Goal: Transaction & Acquisition: Book appointment/travel/reservation

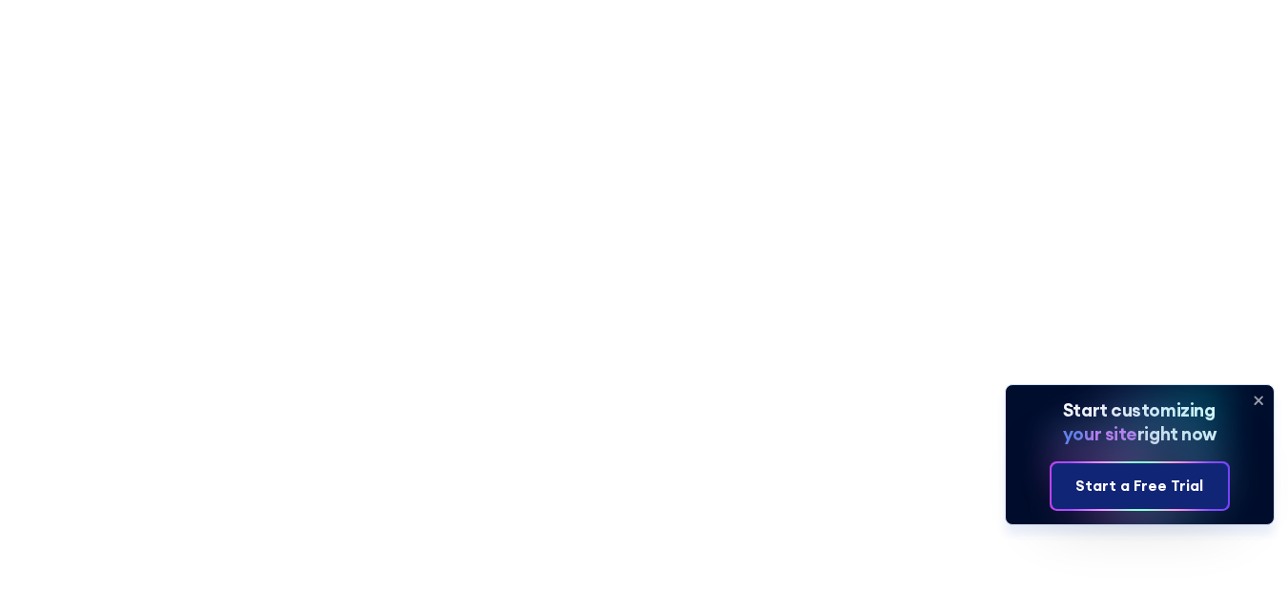
scroll to position [13541, 0]
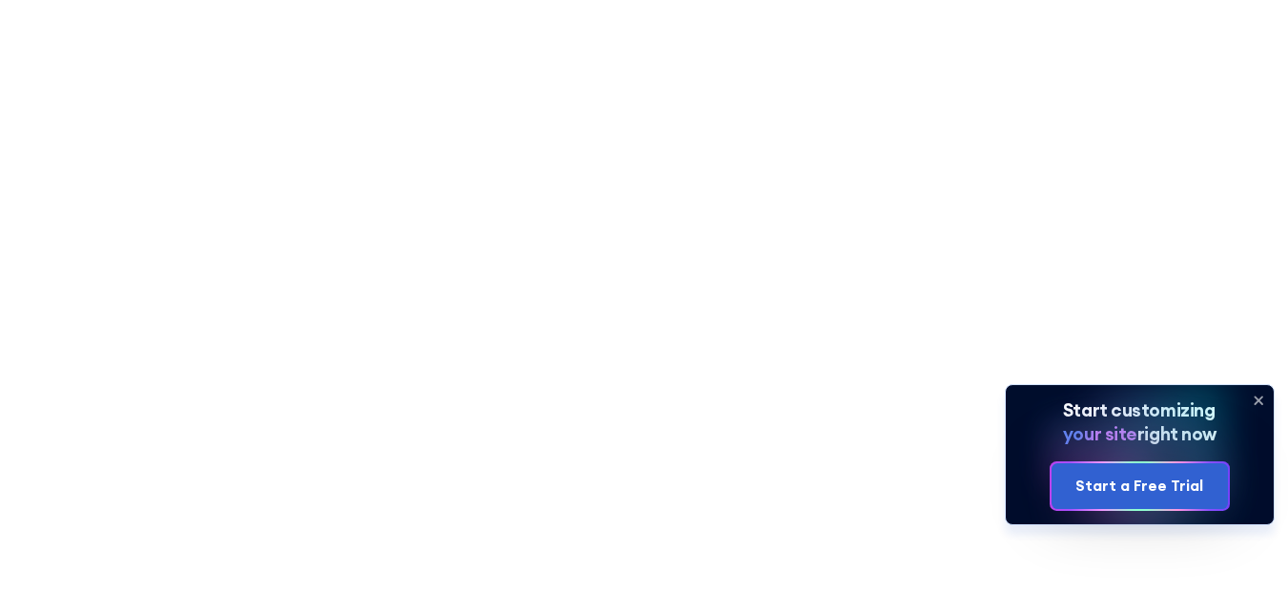
click at [1259, 401] on icon at bounding box center [1259, 401] width 8 height 8
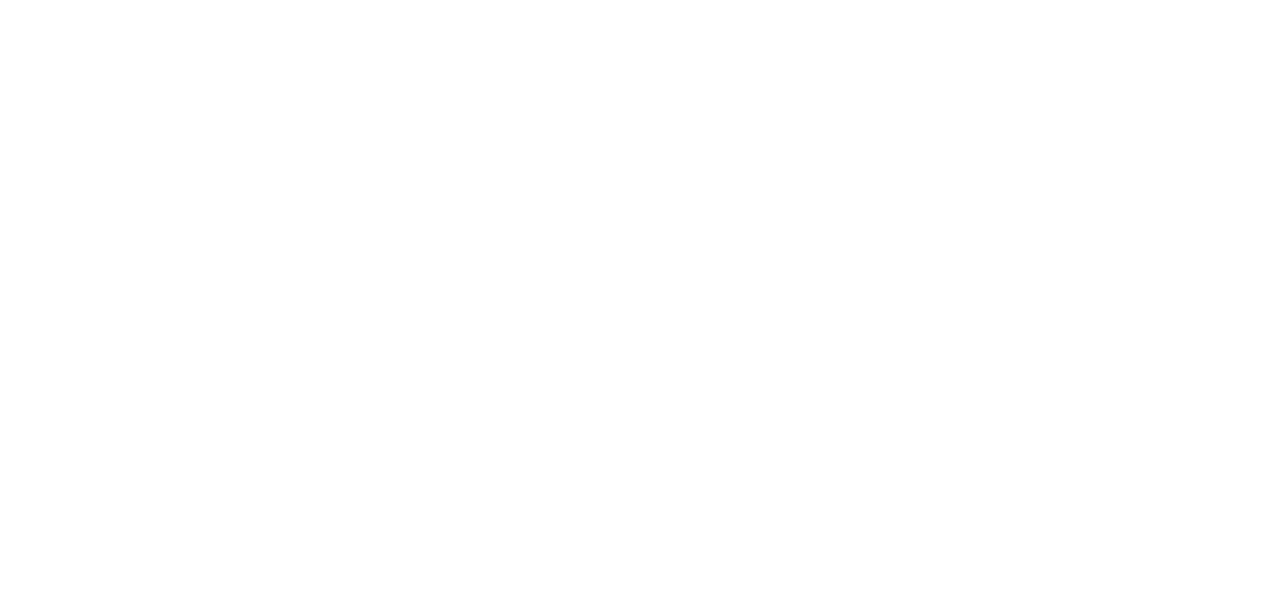
scroll to position [0, 0]
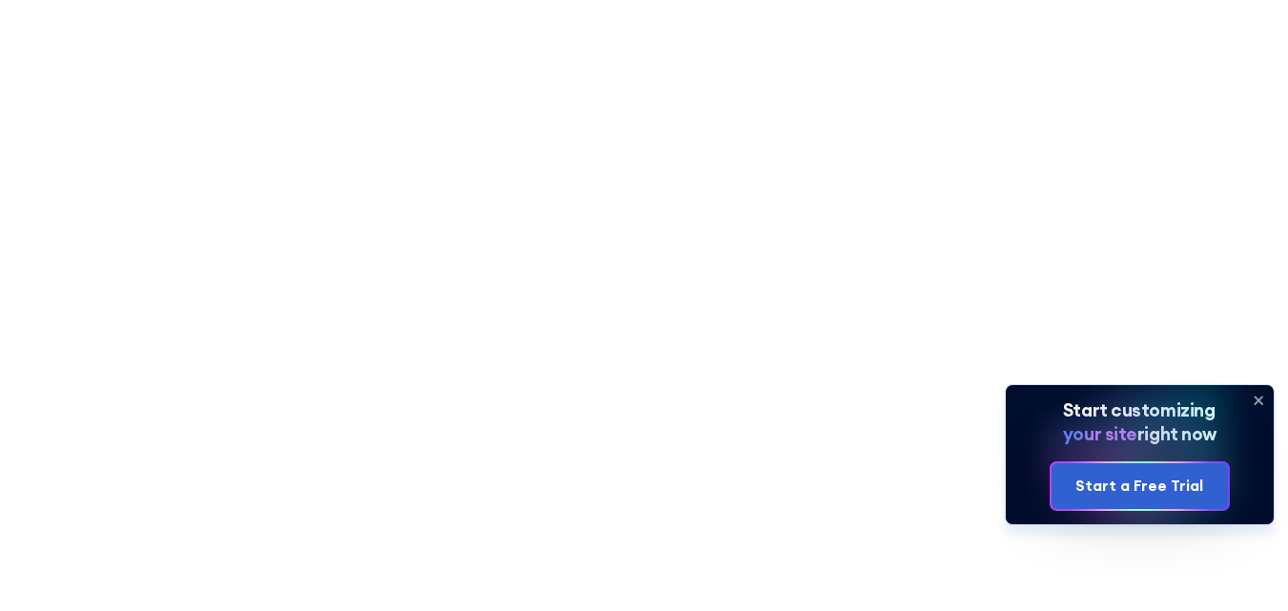
click at [1257, 400] on icon at bounding box center [1258, 400] width 31 height 31
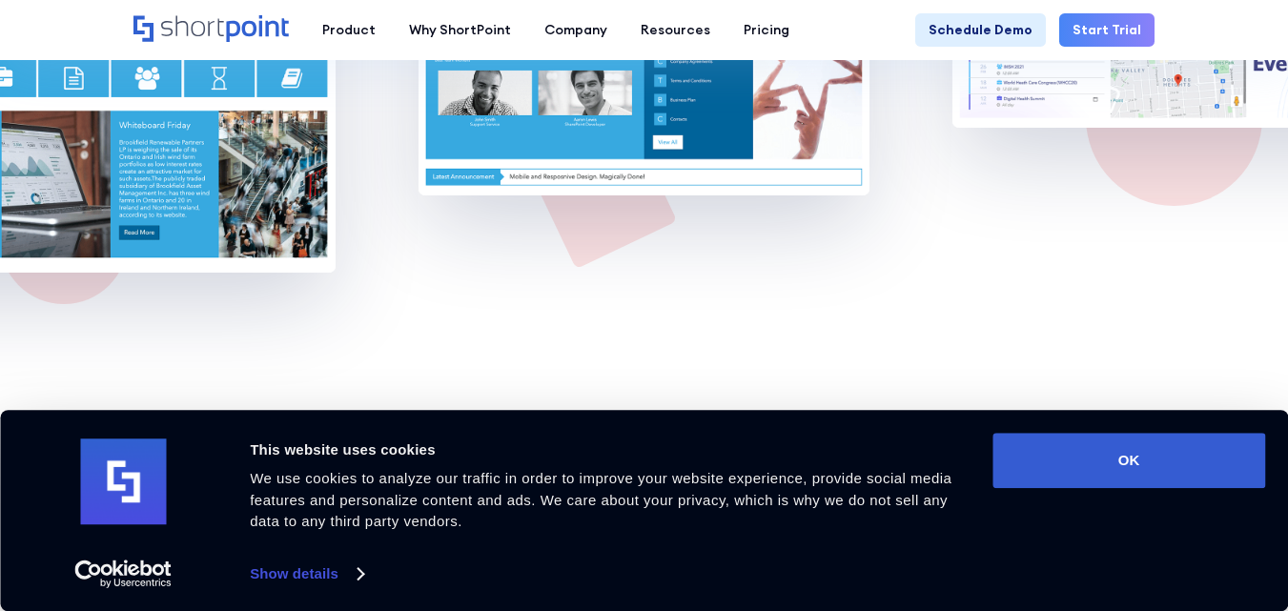
scroll to position [12236, 0]
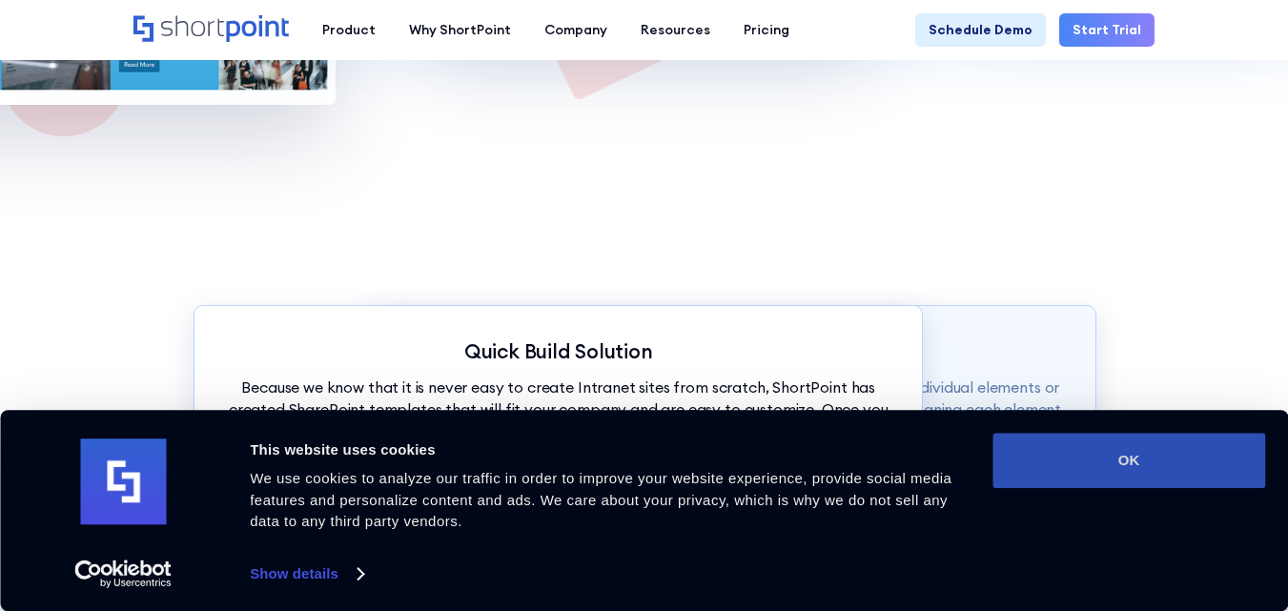
click at [1137, 445] on button "OK" at bounding box center [1129, 460] width 273 height 55
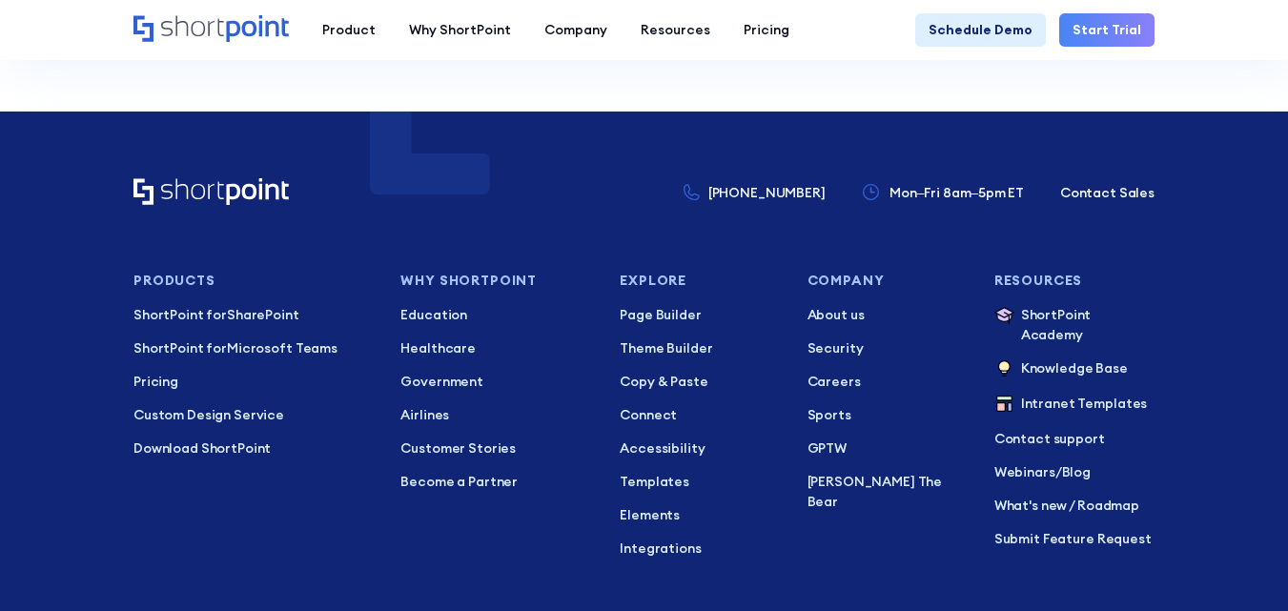
scroll to position [0, 0]
click at [1121, 177] on footer "[PHONE_NUMBER] Mon–Fri 8am–5pm ET Contact Sales Products ShortPoint for SharePo…" at bounding box center [644, 476] width 1288 height 729
click at [1121, 197] on p "Contact Sales" at bounding box center [1107, 193] width 94 height 20
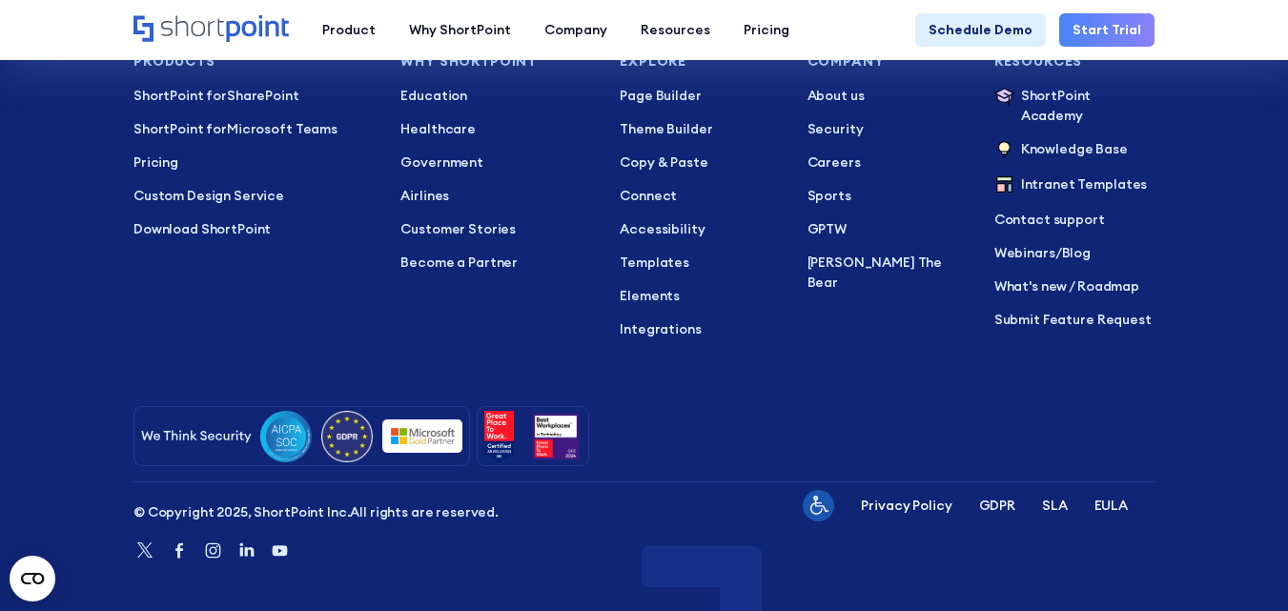
scroll to position [1362, 0]
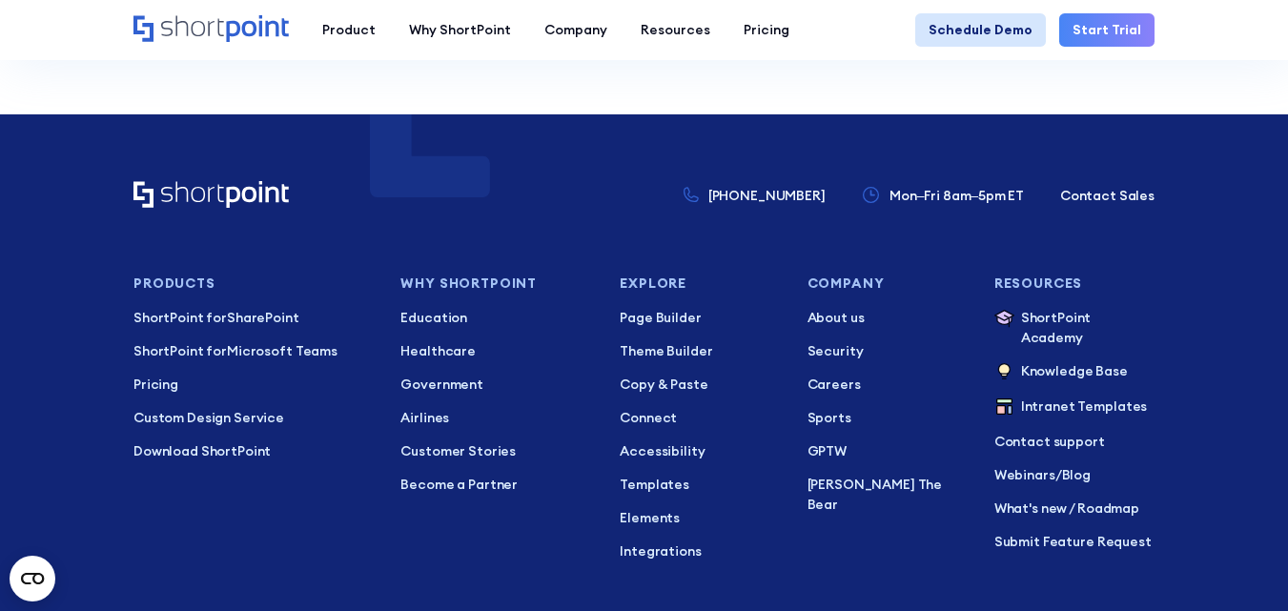
click at [1013, 33] on link "Schedule Demo" at bounding box center [980, 29] width 131 height 33
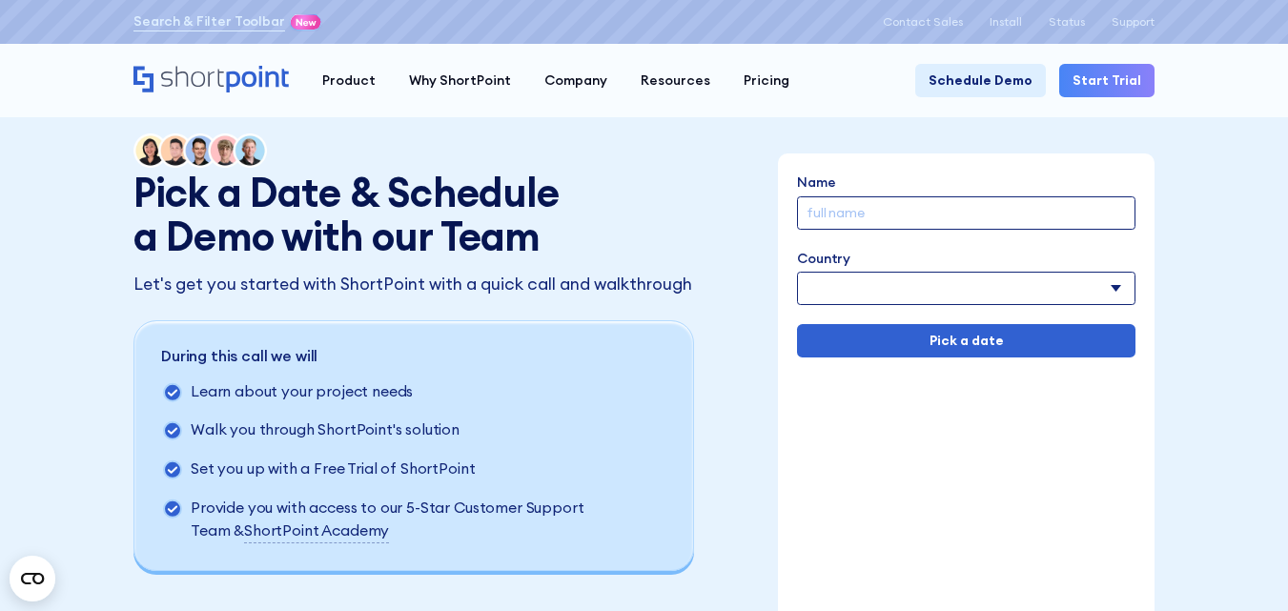
click at [839, 206] on input "Name" at bounding box center [966, 212] width 338 height 33
type input "asd rg"
click at [927, 303] on select "Afghanistan Albania Algeria American Samoa Andorra Angola Anguilla Argentina Ar…" at bounding box center [966, 288] width 338 height 33
click at [922, 296] on select "Afghanistan Albania Algeria American Samoa Andorra Angola Anguilla Argentina Ar…" at bounding box center [966, 288] width 338 height 33
click at [921, 294] on select "Afghanistan Albania Algeria American Samoa Andorra Angola Anguilla Argentina Ar…" at bounding box center [966, 288] width 338 height 33
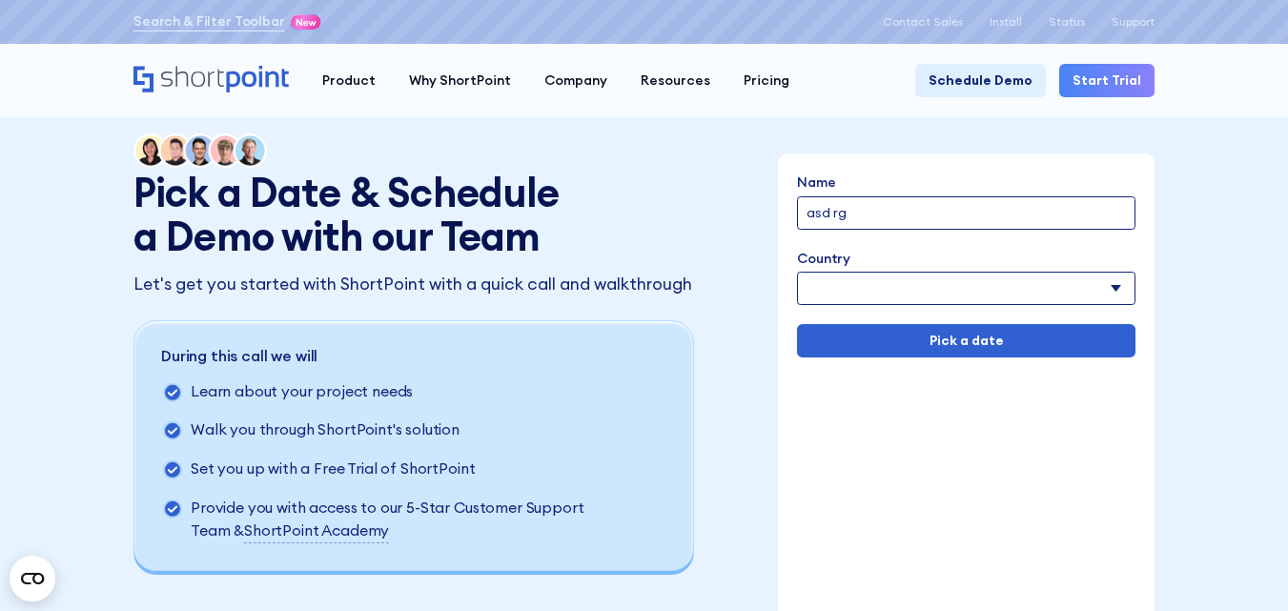
select select "United States"
click at [797, 272] on select "Afghanistan Albania Algeria American Samoa Andorra Angola Anguilla Argentina Ar…" at bounding box center [966, 288] width 338 height 33
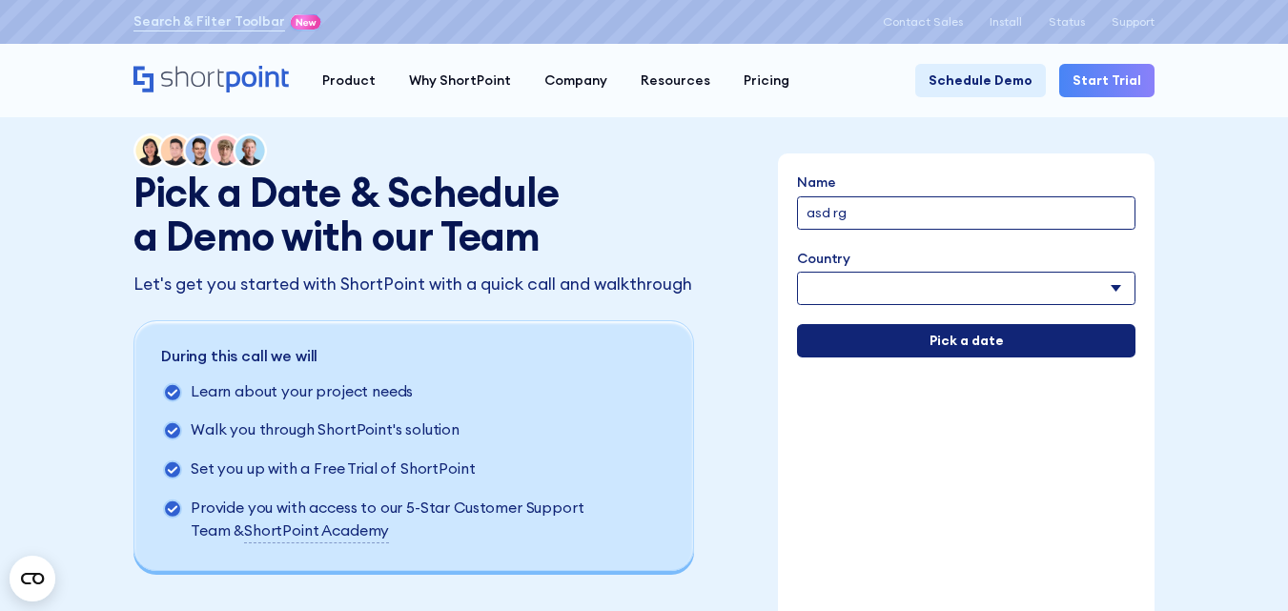
click at [959, 341] on input "Pick a date" at bounding box center [966, 340] width 338 height 33
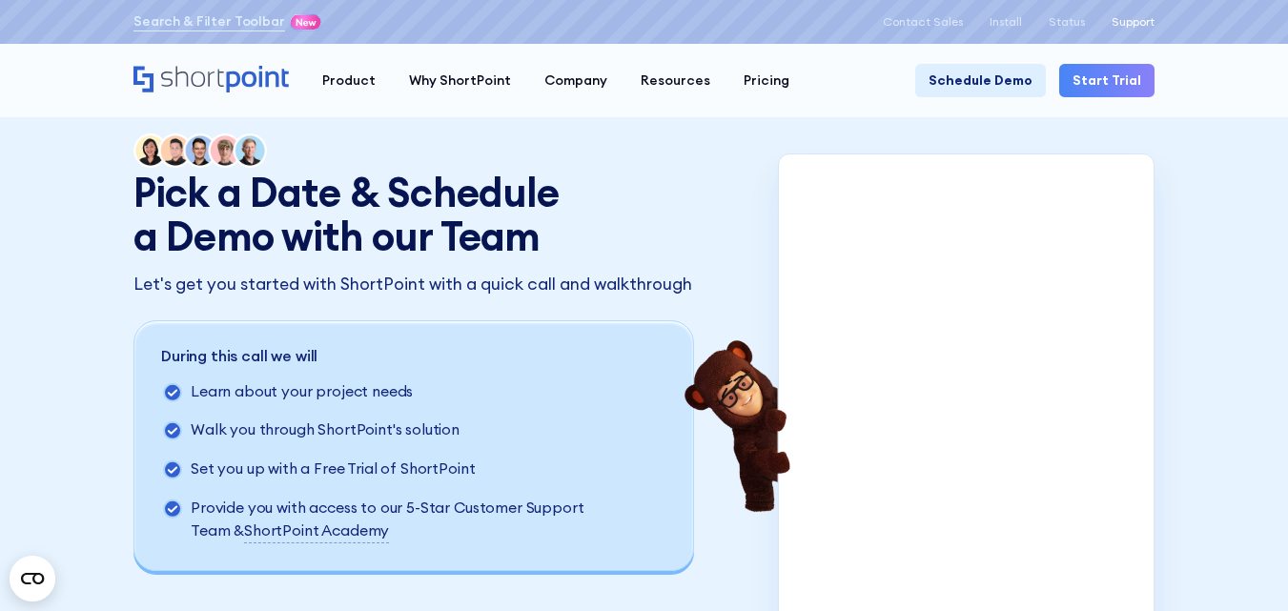
drag, startPoint x: 1134, startPoint y: 25, endPoint x: 1125, endPoint y: 32, distance: 11.5
click at [1135, 25] on p "Support" at bounding box center [1133, 21] width 43 height 13
